Goal: Ask a question

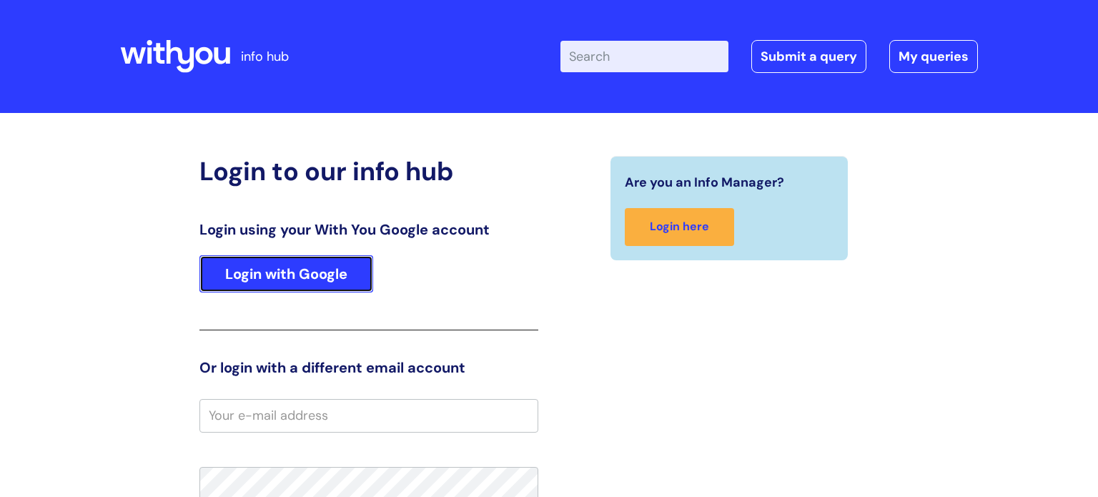
click at [302, 281] on link "Login with Google" at bounding box center [286, 273] width 174 height 37
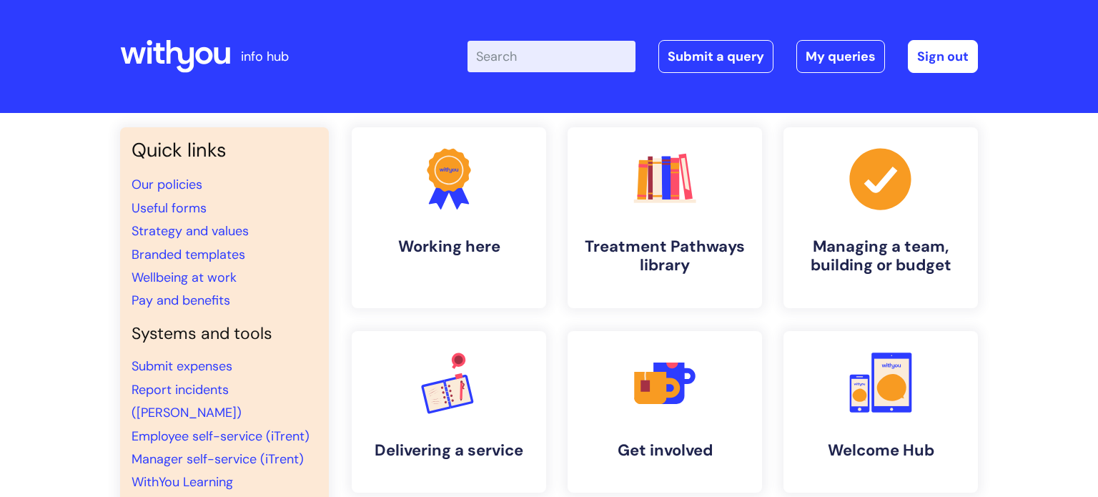
click at [509, 51] on input "Enter your search term here..." at bounding box center [551, 56] width 168 height 31
type input "i"
type input "IT"
click button "Search" at bounding box center [0, 0] width 0 height 0
